Goal: Task Accomplishment & Management: Use online tool/utility

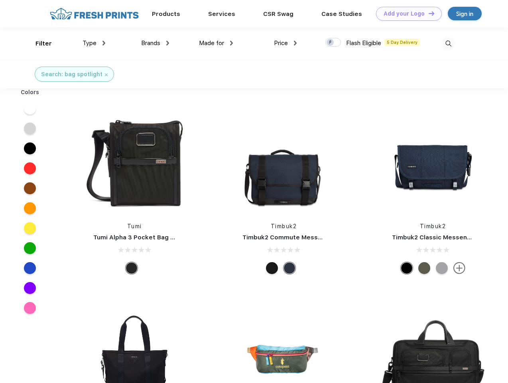
scroll to position [0, 0]
click at [406, 14] on link "Add your Logo Design Tool" at bounding box center [409, 14] width 66 height 14
click at [0, 0] on div "Design Tool" at bounding box center [0, 0] width 0 height 0
click at [428, 13] on link "Add your Logo Design Tool" at bounding box center [409, 14] width 66 height 14
click at [38, 43] on div "Filter" at bounding box center [43, 43] width 16 height 9
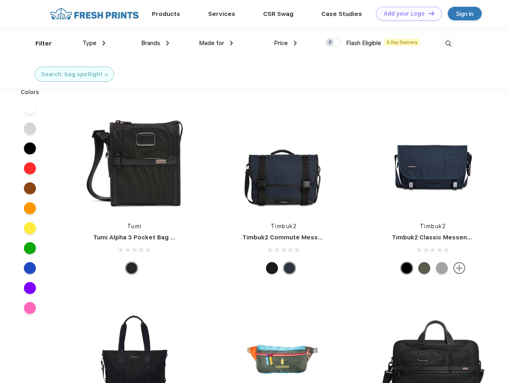
click at [94, 43] on span "Type" at bounding box center [90, 42] width 14 height 7
click at [155, 43] on span "Brands" at bounding box center [150, 42] width 19 height 7
click at [216, 43] on span "Made for" at bounding box center [211, 42] width 25 height 7
click at [285, 43] on span "Price" at bounding box center [281, 42] width 14 height 7
click at [333, 43] on div at bounding box center [333, 42] width 16 height 9
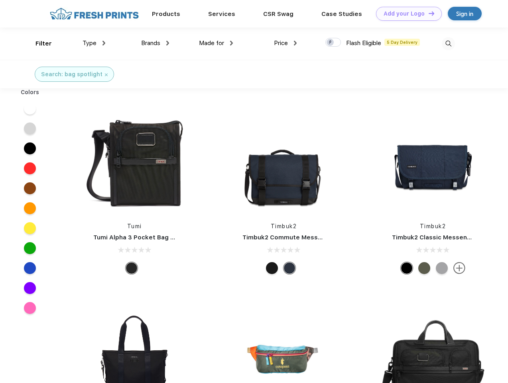
click at [330, 43] on input "checkbox" at bounding box center [327, 39] width 5 height 5
click at [448, 43] on img at bounding box center [448, 43] width 13 height 13
